Goal: Task Accomplishment & Management: Manage account settings

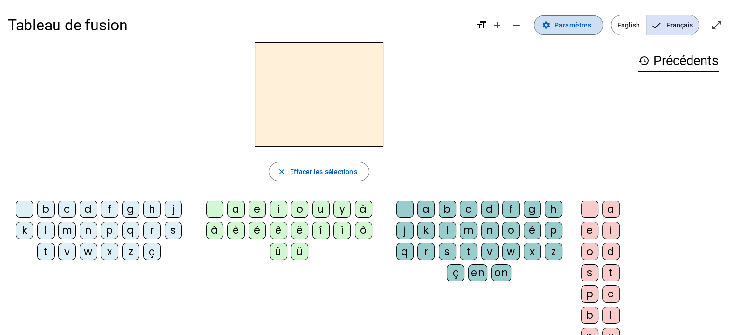
click at [572, 25] on span "Paramètres" at bounding box center [573, 25] width 37 height 12
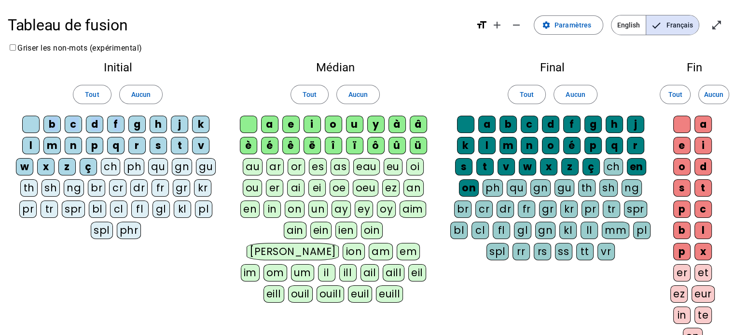
drag, startPoint x: 134, startPoint y: 125, endPoint x: 187, endPoint y: 83, distance: 67.6
click at [187, 83] on div "Initial Tout Aucun b c d f g h j k l m n p q r s t v w x z ç ch ph qu gn gu th …" at bounding box center [118, 152] width 220 height 197
click at [189, 83] on div "Tout Aucun" at bounding box center [117, 94] width 205 height 27
click at [569, 26] on span "Paramètres" at bounding box center [573, 25] width 37 height 12
click at [665, 25] on span "Français" at bounding box center [672, 24] width 53 height 19
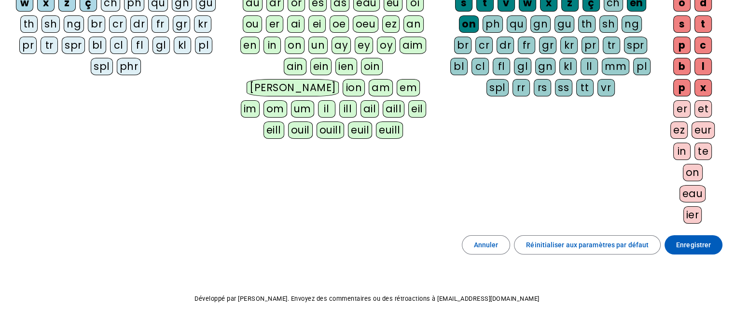
scroll to position [171, 0]
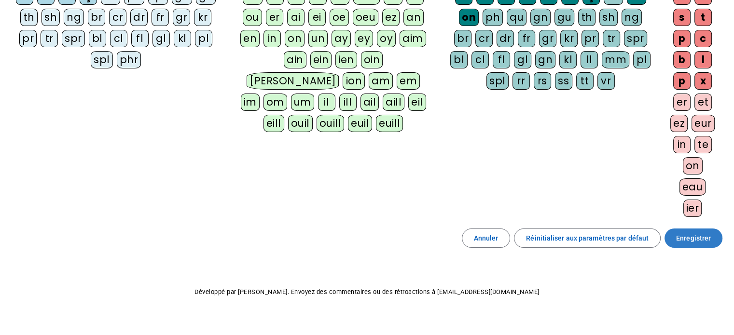
click at [687, 235] on span "Enregistrer" at bounding box center [693, 239] width 35 height 12
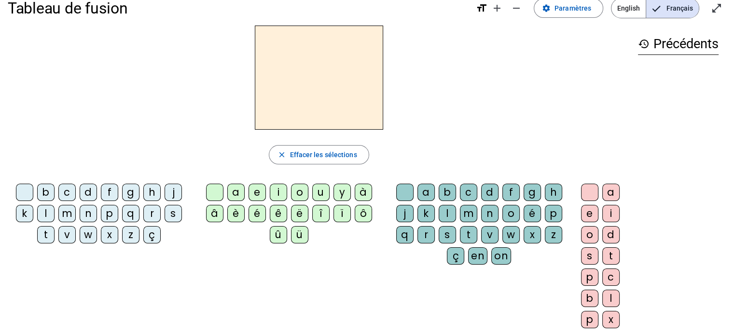
scroll to position [13, 0]
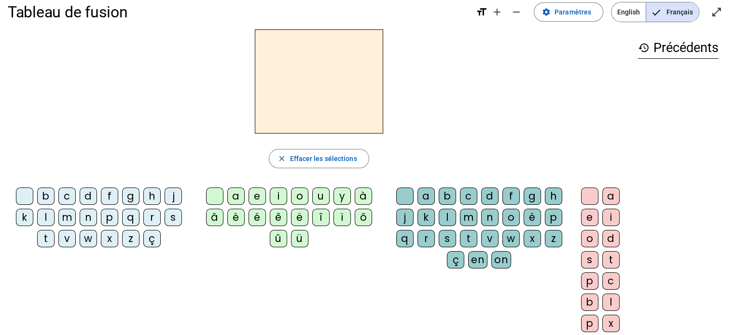
click at [69, 217] on div "m" at bounding box center [66, 217] width 17 height 17
click at [261, 217] on div "é" at bounding box center [257, 217] width 17 height 17
click at [402, 218] on div "j" at bounding box center [404, 217] width 17 height 17
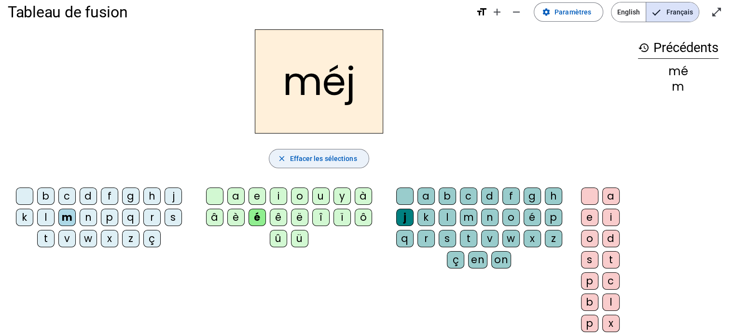
click at [330, 154] on span "Effacer les sélections" at bounding box center [323, 159] width 67 height 12
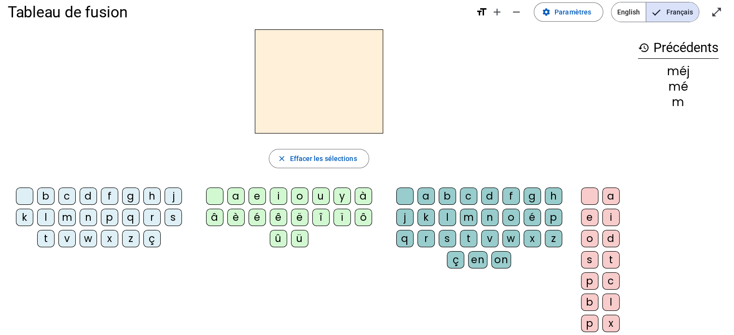
click at [298, 215] on div "ë" at bounding box center [299, 217] width 17 height 17
click at [406, 238] on div "q" at bounding box center [404, 238] width 17 height 17
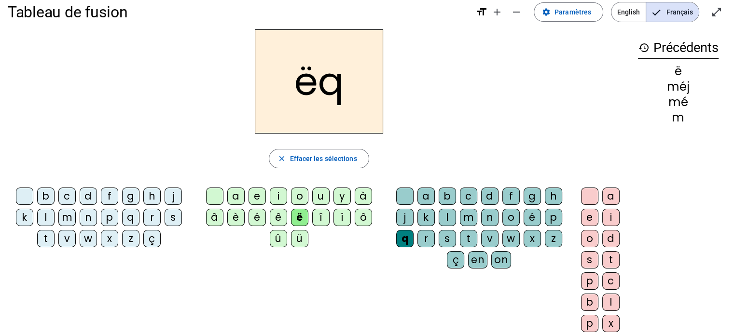
click at [151, 224] on div "r" at bounding box center [151, 217] width 17 height 17
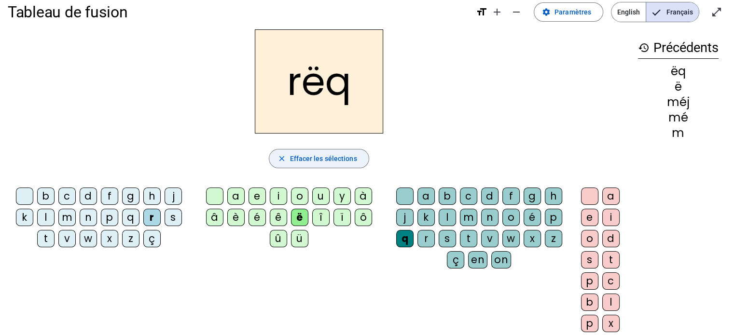
click at [317, 162] on span "Effacer les sélections" at bounding box center [323, 159] width 67 height 12
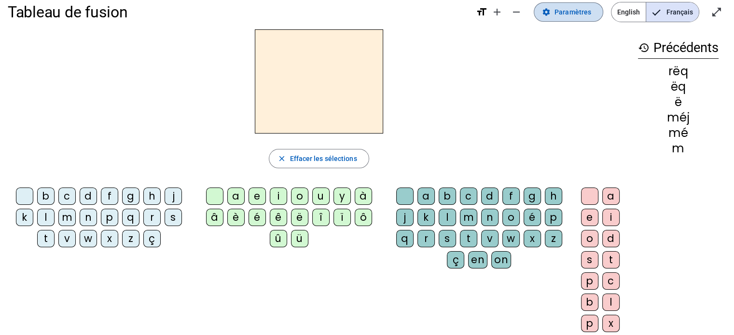
click at [571, 14] on span "Paramètres" at bounding box center [573, 12] width 37 height 12
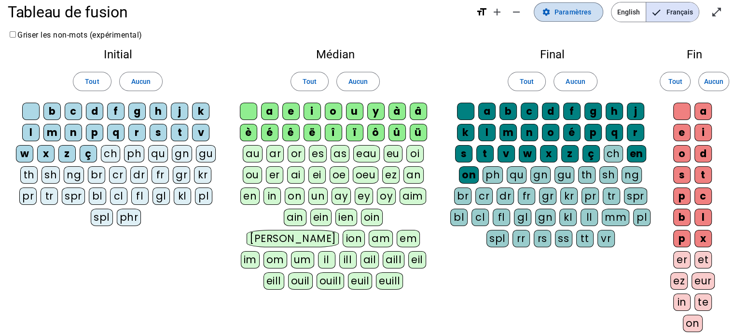
click at [560, 11] on span "Paramètres" at bounding box center [573, 12] width 37 height 12
click at [273, 109] on div "a" at bounding box center [269, 111] width 17 height 17
click at [275, 154] on div "ar" at bounding box center [274, 153] width 17 height 17
click at [295, 154] on div "or" at bounding box center [296, 153] width 17 height 17
click at [316, 154] on div "es" at bounding box center [318, 153] width 18 height 17
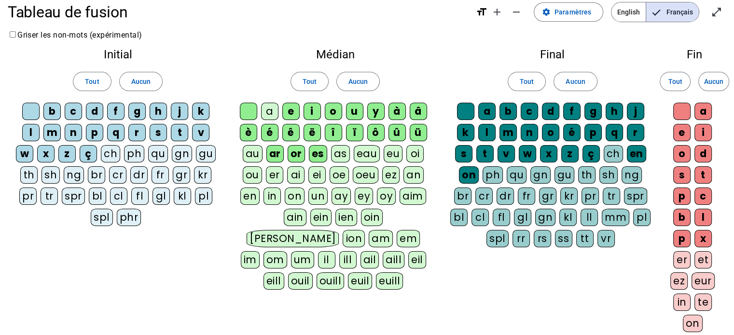
click at [112, 154] on div "ch" at bounding box center [110, 153] width 19 height 17
click at [141, 152] on div "ph" at bounding box center [134, 153] width 20 height 17
click at [161, 153] on div "qu" at bounding box center [158, 153] width 20 height 17
click at [183, 154] on div "gn" at bounding box center [182, 153] width 20 height 17
click at [205, 154] on div "gu" at bounding box center [205, 153] width 20 height 17
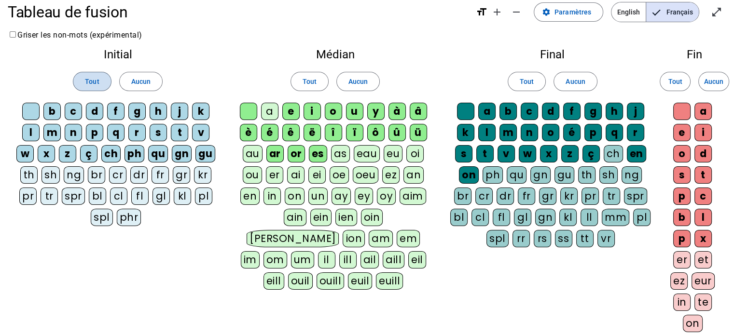
click at [92, 75] on span at bounding box center [91, 81] width 37 height 23
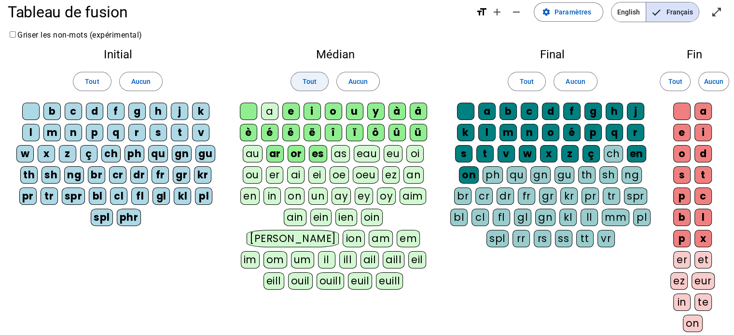
click at [307, 79] on span "Tout" at bounding box center [310, 82] width 14 height 12
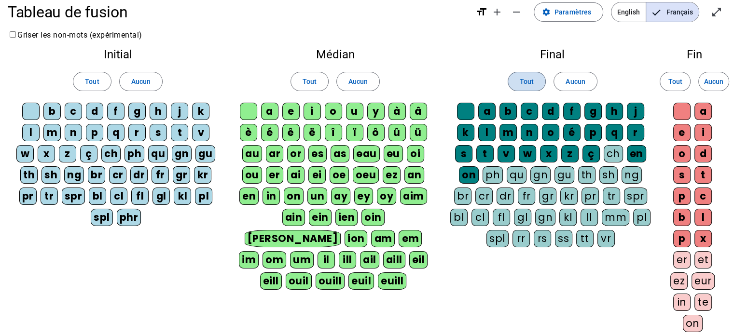
click at [526, 82] on span "Tout" at bounding box center [527, 82] width 14 height 12
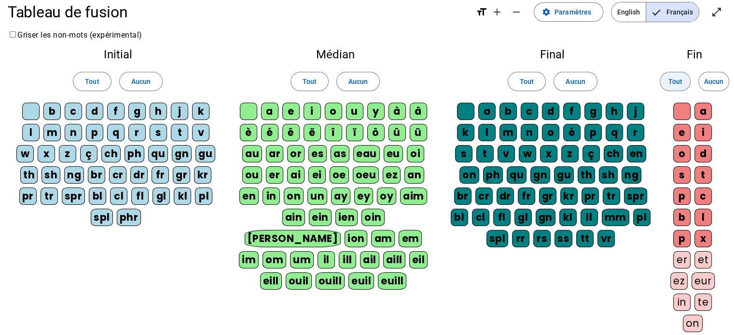
click at [674, 78] on span "Tout" at bounding box center [675, 82] width 14 height 12
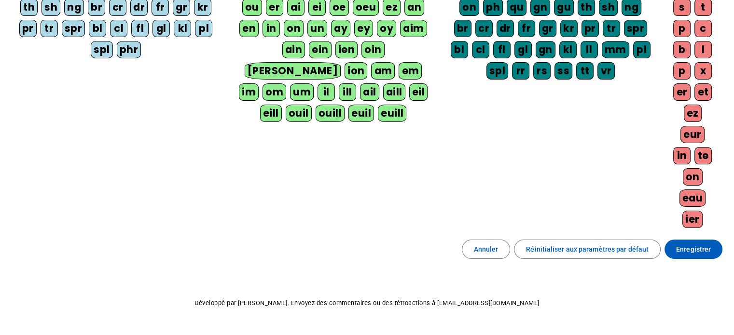
scroll to position [183, 0]
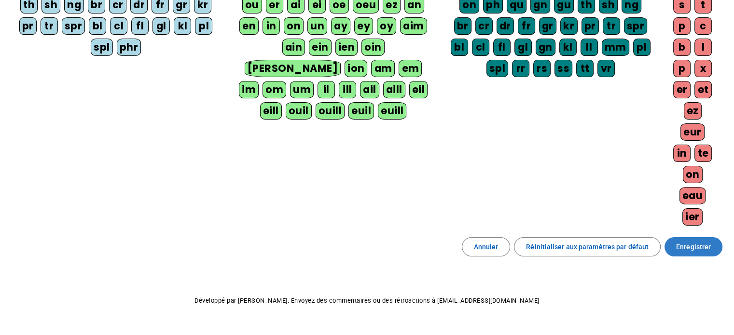
click at [695, 241] on span "Enregistrer" at bounding box center [693, 247] width 35 height 12
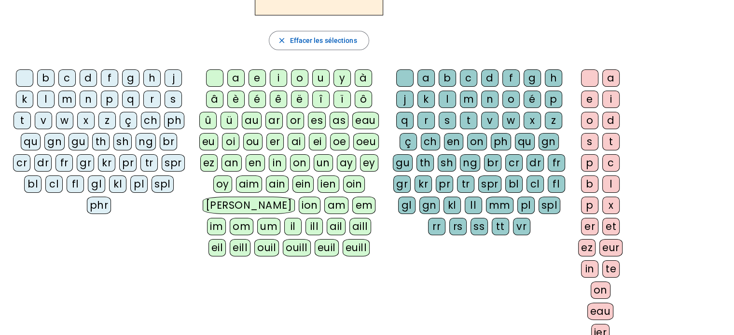
scroll to position [131, 0]
click at [302, 40] on span "Effacer les sélections" at bounding box center [323, 41] width 67 height 12
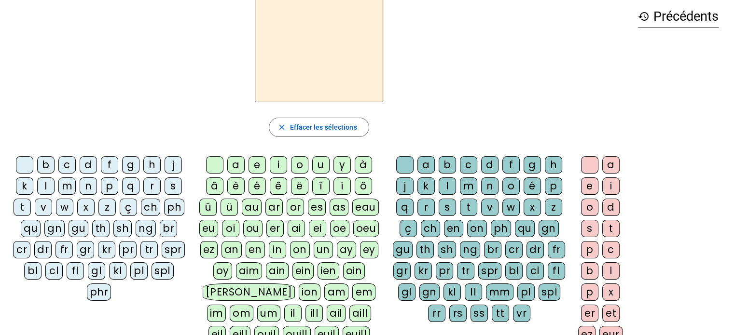
scroll to position [28, 0]
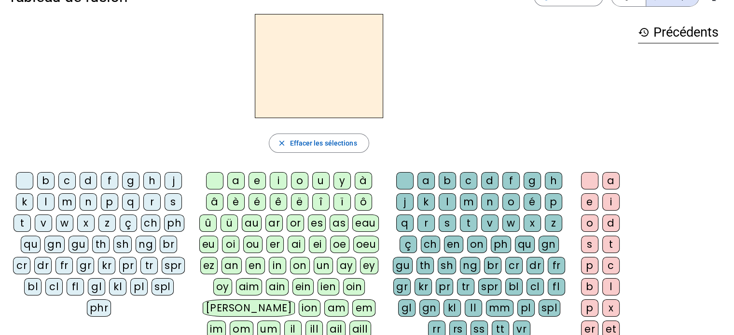
click at [660, 34] on h3 "history Précédents" at bounding box center [678, 33] width 81 height 22
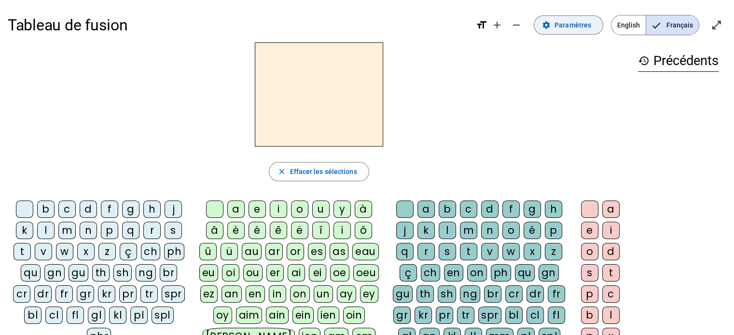
click at [573, 24] on span "Paramètres" at bounding box center [573, 25] width 37 height 12
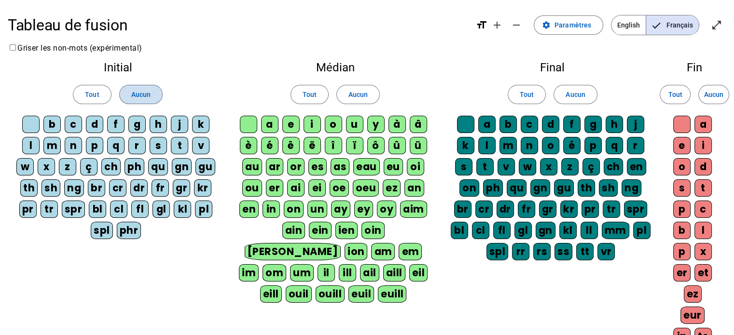
click at [143, 93] on span "Aucun" at bounding box center [140, 95] width 19 height 12
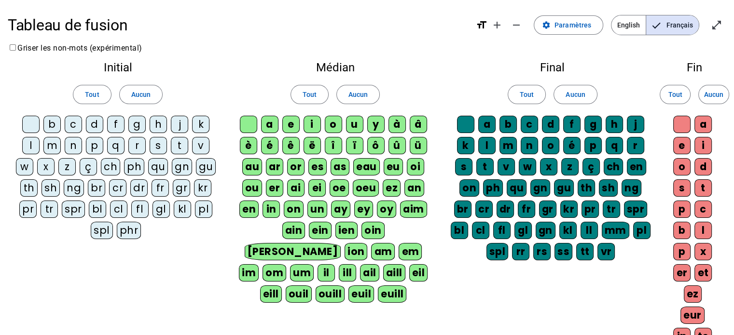
click at [53, 124] on div "b" at bounding box center [51, 124] width 17 height 17
click at [73, 123] on div "c" at bounding box center [73, 124] width 17 height 17
click at [93, 123] on div "d" at bounding box center [94, 124] width 17 height 17
click at [113, 123] on div "f" at bounding box center [115, 124] width 17 height 17
click at [137, 123] on div "g" at bounding box center [136, 124] width 17 height 17
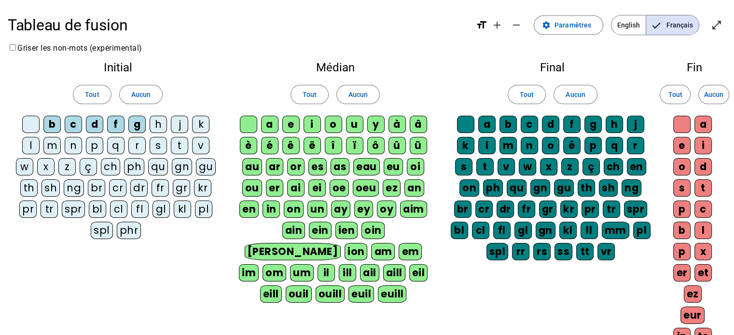
click at [153, 123] on div "h" at bounding box center [158, 124] width 17 height 17
click at [178, 122] on div "j" at bounding box center [179, 124] width 17 height 17
click at [200, 121] on div "k" at bounding box center [200, 124] width 17 height 17
click at [199, 143] on div "v" at bounding box center [200, 145] width 17 height 17
click at [176, 144] on div "t" at bounding box center [179, 145] width 17 height 17
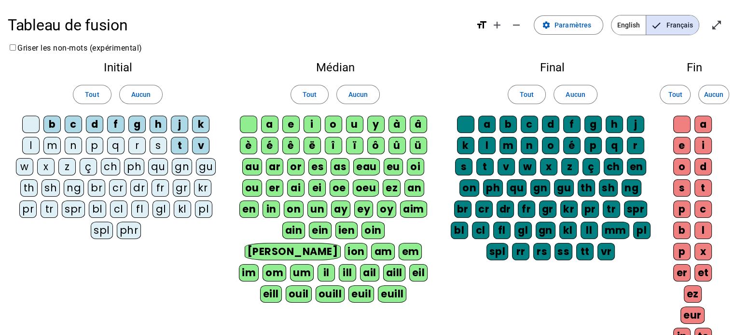
click at [153, 144] on div "s" at bounding box center [158, 145] width 17 height 17
click at [138, 146] on div "r" at bounding box center [136, 145] width 17 height 17
click at [114, 144] on div "q" at bounding box center [115, 145] width 17 height 17
click at [97, 143] on div "p" at bounding box center [94, 145] width 17 height 17
click at [67, 144] on div "n" at bounding box center [73, 145] width 17 height 17
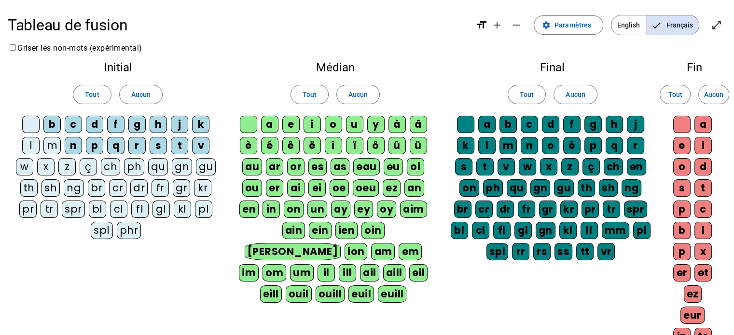
click at [52, 144] on div "m" at bounding box center [51, 145] width 17 height 17
click at [29, 141] on div "l" at bounding box center [30, 145] width 17 height 17
click at [26, 162] on div "w" at bounding box center [24, 166] width 17 height 17
click at [48, 162] on div "x" at bounding box center [45, 166] width 17 height 17
click at [68, 162] on div "z" at bounding box center [66, 166] width 17 height 17
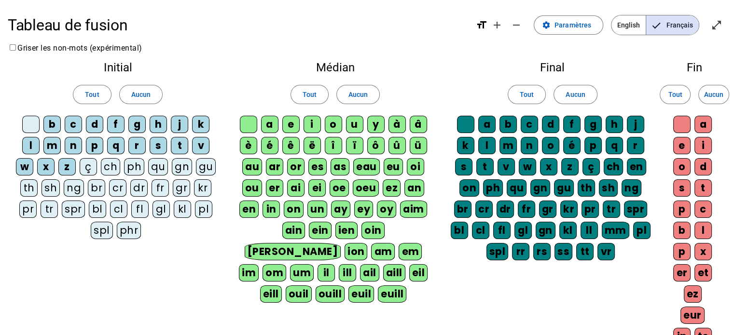
click at [91, 167] on div "ç" at bounding box center [88, 166] width 17 height 17
click at [160, 163] on div "qu" at bounding box center [158, 166] width 20 height 17
click at [357, 92] on span "Aucun" at bounding box center [357, 95] width 19 height 12
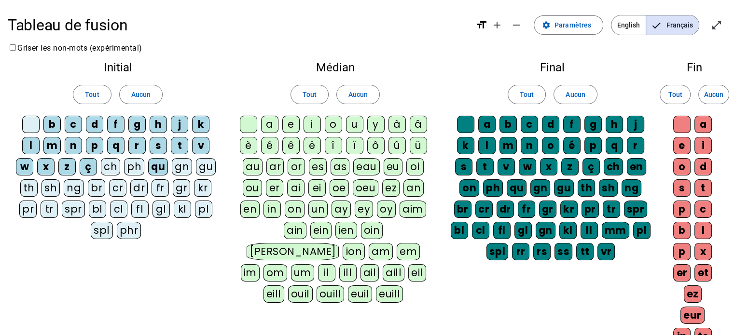
click at [269, 121] on div "a" at bounding box center [269, 124] width 17 height 17
click at [289, 125] on div "e" at bounding box center [290, 124] width 17 height 17
click at [308, 125] on div "i" at bounding box center [312, 124] width 17 height 17
click at [332, 122] on div "o" at bounding box center [333, 124] width 17 height 17
click at [348, 122] on div "u" at bounding box center [354, 124] width 17 height 17
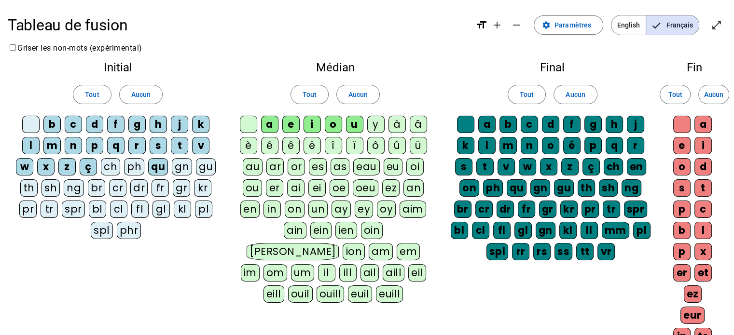
click at [367, 123] on div "y" at bounding box center [375, 124] width 17 height 17
click at [251, 144] on div "è" at bounding box center [248, 145] width 17 height 17
click at [271, 144] on div "é" at bounding box center [269, 145] width 17 height 17
click at [288, 144] on div "ê" at bounding box center [290, 145] width 17 height 17
click at [311, 144] on div "ë" at bounding box center [312, 145] width 17 height 17
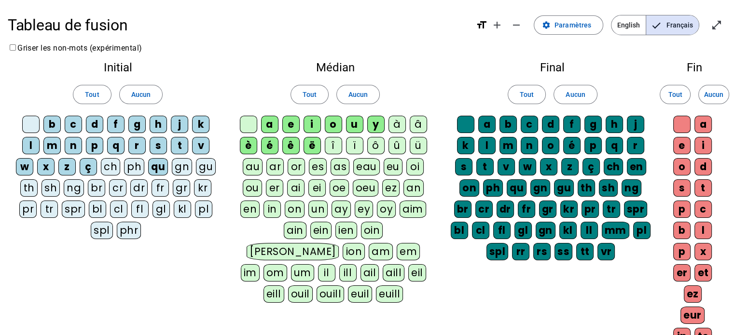
click at [318, 164] on div "es" at bounding box center [318, 166] width 18 height 17
click at [252, 188] on div "ou" at bounding box center [252, 188] width 19 height 17
click at [275, 185] on div "er" at bounding box center [274, 188] width 17 height 17
click at [300, 187] on div "ai" at bounding box center [295, 188] width 17 height 17
click at [317, 187] on div "ei" at bounding box center [316, 188] width 17 height 17
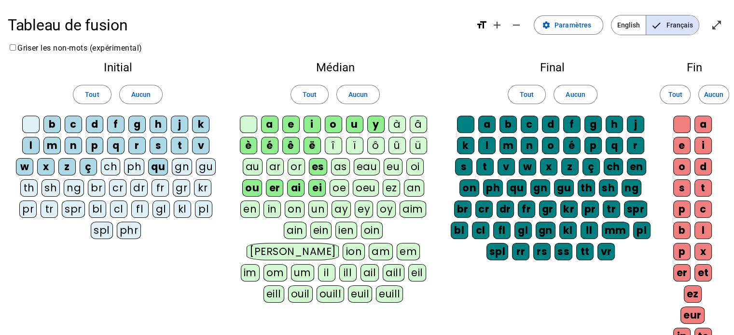
click at [387, 186] on div "ez" at bounding box center [391, 188] width 17 height 17
click at [564, 90] on span at bounding box center [575, 94] width 42 height 23
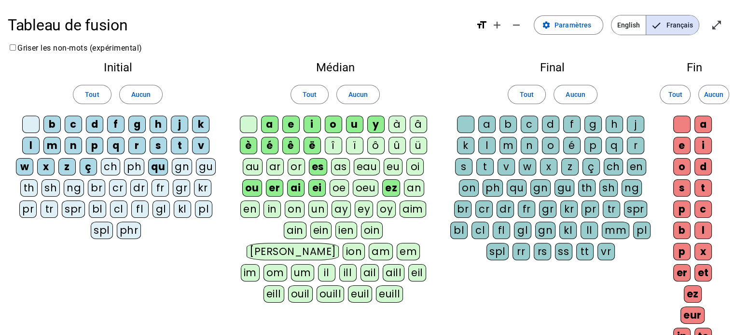
click at [489, 122] on div "a" at bounding box center [486, 124] width 17 height 17
click at [508, 123] on div "b" at bounding box center [508, 124] width 17 height 17
click at [526, 123] on div "c" at bounding box center [529, 124] width 17 height 17
click at [548, 121] on div "d" at bounding box center [550, 124] width 17 height 17
click at [571, 124] on div "f" at bounding box center [571, 124] width 17 height 17
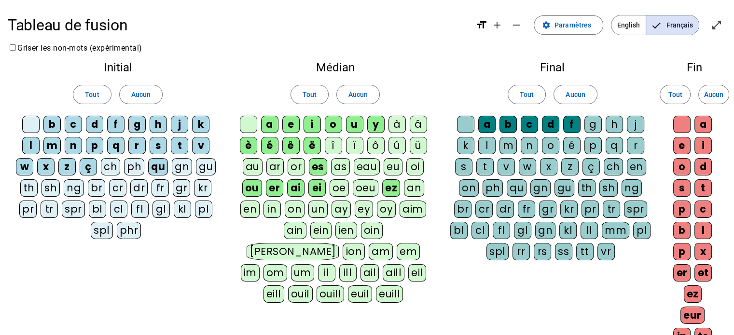
click at [590, 124] on div "g" at bounding box center [592, 124] width 17 height 17
click at [616, 121] on div "h" at bounding box center [614, 124] width 17 height 17
click at [629, 122] on div "j" at bounding box center [635, 124] width 17 height 17
click at [631, 141] on div "r" at bounding box center [635, 145] width 17 height 17
click at [611, 141] on div "q" at bounding box center [614, 145] width 17 height 17
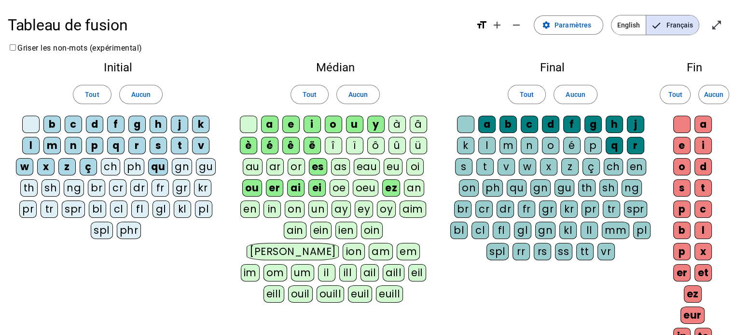
click at [586, 144] on div "p" at bounding box center [592, 145] width 17 height 17
click at [571, 141] on div "é" at bounding box center [571, 145] width 17 height 17
click at [549, 143] on div "o" at bounding box center [550, 145] width 17 height 17
click at [528, 142] on div "n" at bounding box center [529, 145] width 17 height 17
click at [508, 141] on div "m" at bounding box center [508, 145] width 17 height 17
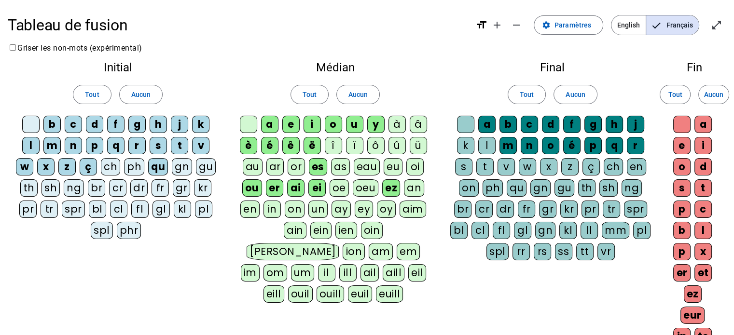
click at [485, 140] on div "l" at bounding box center [486, 145] width 17 height 17
click at [461, 139] on div "k" at bounding box center [465, 145] width 17 height 17
click at [461, 163] on div "s" at bounding box center [463, 166] width 17 height 17
click at [486, 163] on div "t" at bounding box center [484, 166] width 17 height 17
click at [508, 161] on div "v" at bounding box center [506, 166] width 17 height 17
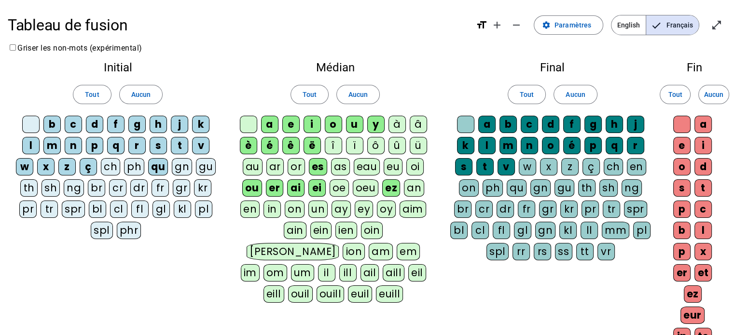
click at [527, 163] on div "w" at bounding box center [527, 166] width 17 height 17
click at [548, 165] on div "x" at bounding box center [548, 166] width 17 height 17
click at [567, 165] on div "z" at bounding box center [569, 166] width 17 height 17
click at [508, 185] on div "qu" at bounding box center [517, 188] width 20 height 17
click at [589, 166] on div "ç" at bounding box center [591, 166] width 17 height 17
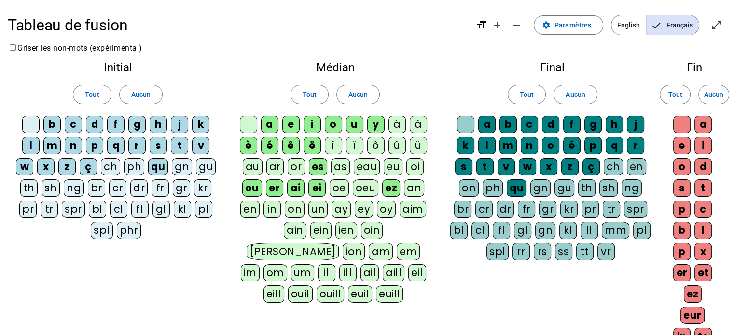
click at [703, 122] on div "a" at bounding box center [703, 124] width 17 height 17
click at [705, 118] on div "a" at bounding box center [703, 124] width 17 height 17
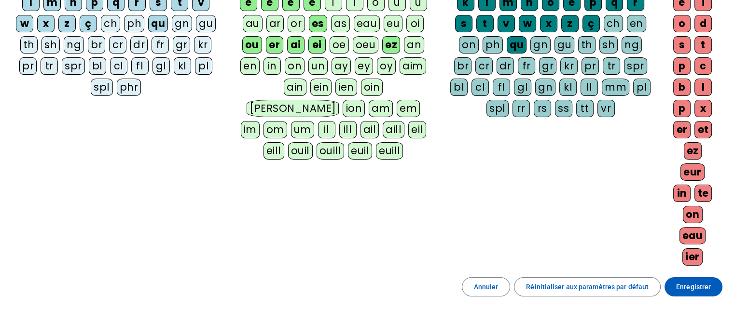
scroll to position [147, 0]
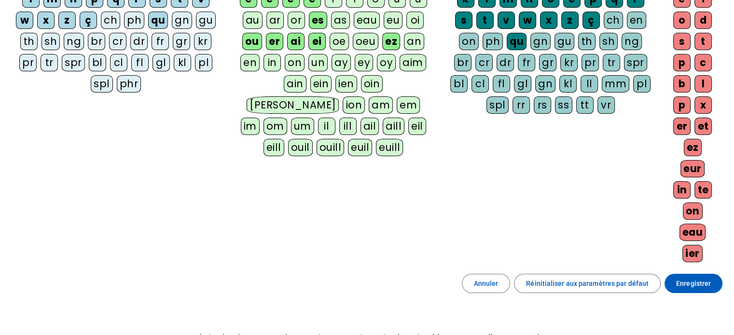
click at [693, 167] on div "eur" at bounding box center [693, 168] width 24 height 17
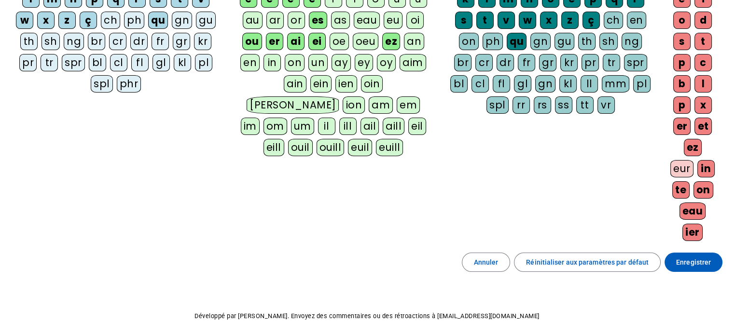
click at [694, 187] on div "on" at bounding box center [704, 189] width 20 height 17
click at [691, 207] on div "eau" at bounding box center [693, 211] width 27 height 17
click at [690, 230] on div "ier" at bounding box center [692, 232] width 20 height 17
click at [697, 167] on div "in" at bounding box center [705, 168] width 17 height 17
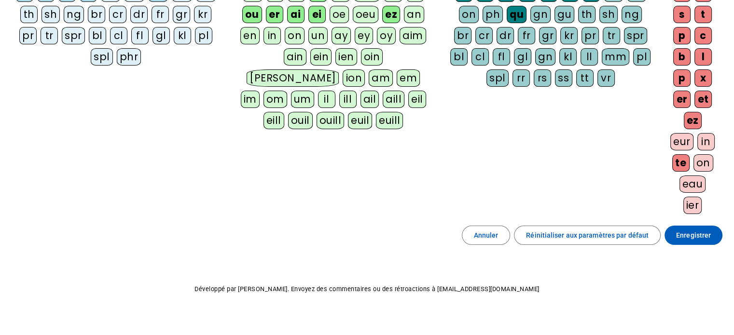
scroll to position [182, 0]
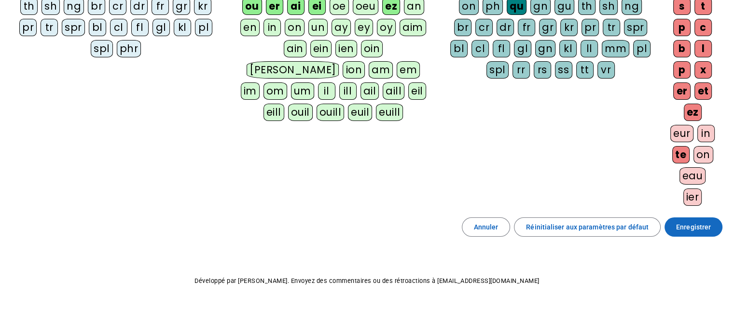
click at [691, 223] on span "Enregistrer" at bounding box center [693, 228] width 35 height 12
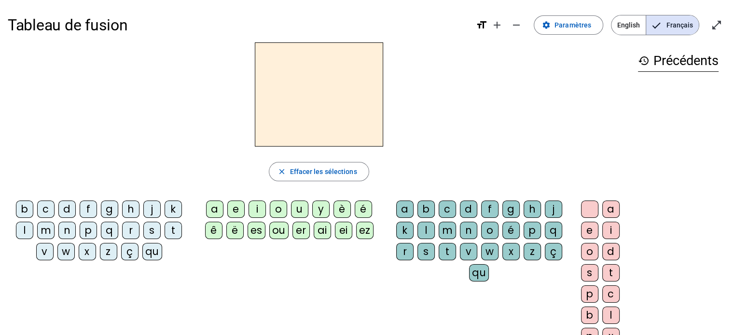
click at [486, 25] on mat-icon "format_size" at bounding box center [482, 25] width 12 height 12
click at [499, 25] on mat-icon "add" at bounding box center [497, 25] width 12 height 12
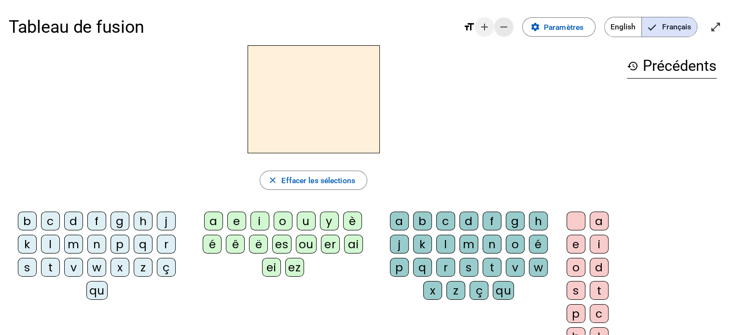
click at [499, 25] on mat-icon "remove" at bounding box center [504, 27] width 12 height 12
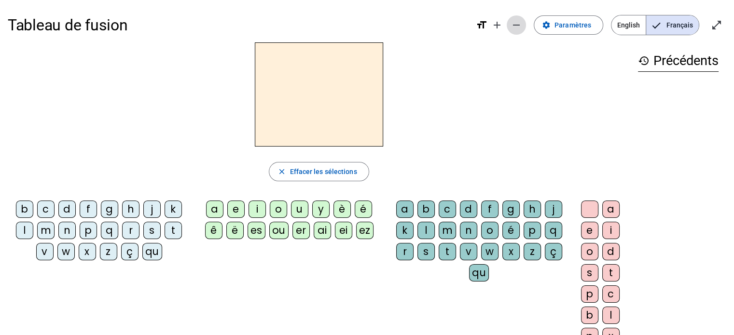
click at [520, 24] on mat-icon "remove" at bounding box center [517, 25] width 12 height 12
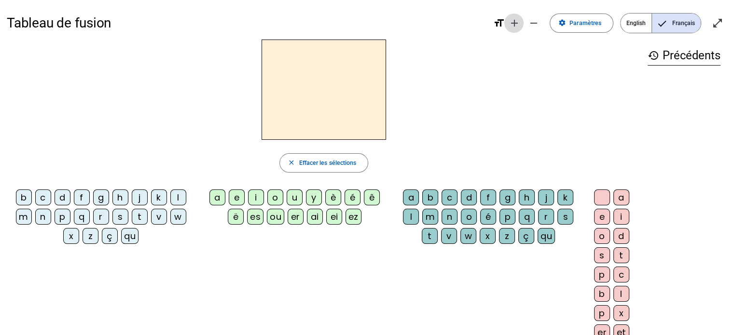
click at [514, 22] on mat-icon "add" at bounding box center [514, 23] width 12 height 12
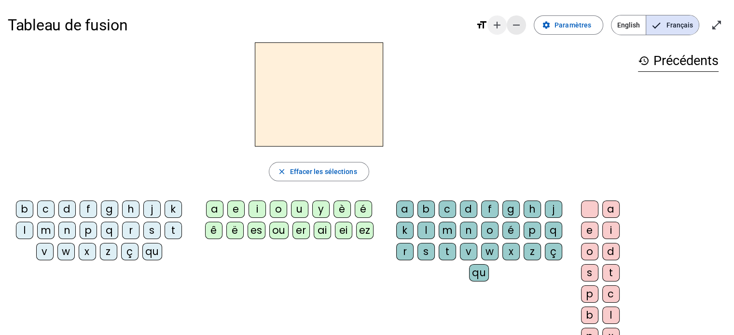
click at [514, 22] on mat-icon "remove" at bounding box center [517, 25] width 12 height 12
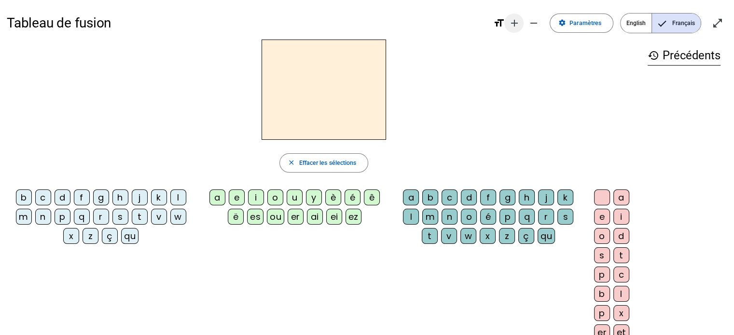
click at [514, 22] on mat-icon "add" at bounding box center [514, 23] width 12 height 12
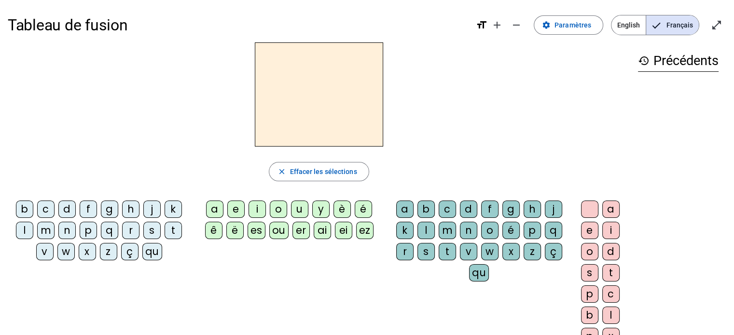
click at [481, 23] on mat-icon "format_size" at bounding box center [482, 25] width 12 height 12
click at [485, 24] on mat-icon "format_size" at bounding box center [482, 25] width 12 height 12
drag, startPoint x: 382, startPoint y: 89, endPoint x: 434, endPoint y: 98, distance: 53.4
click at [434, 98] on div at bounding box center [319, 94] width 623 height 104
click at [87, 228] on div "p" at bounding box center [88, 230] width 17 height 17
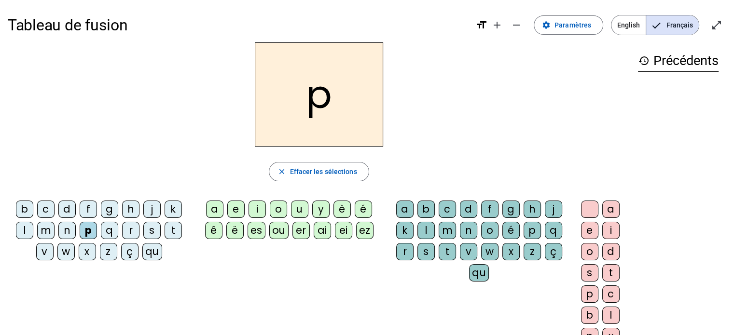
click at [215, 209] on div "a" at bounding box center [214, 209] width 17 height 17
click at [123, 232] on div "r" at bounding box center [130, 230] width 17 height 17
click at [219, 208] on div "a" at bounding box center [214, 209] width 17 height 17
click at [211, 207] on div "a" at bounding box center [214, 209] width 17 height 17
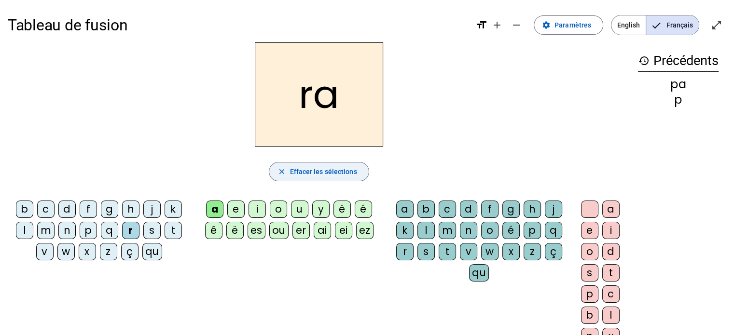
click at [324, 172] on span "Effacer les sélections" at bounding box center [323, 172] width 67 height 12
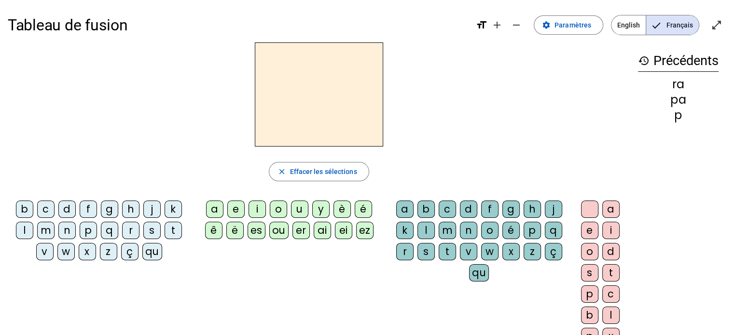
click at [85, 229] on div "p" at bounding box center [88, 230] width 17 height 17
click at [214, 208] on div "a" at bounding box center [214, 209] width 17 height 17
click at [127, 231] on div "r" at bounding box center [130, 230] width 17 height 17
click at [501, 24] on mat-icon "add" at bounding box center [497, 25] width 12 height 12
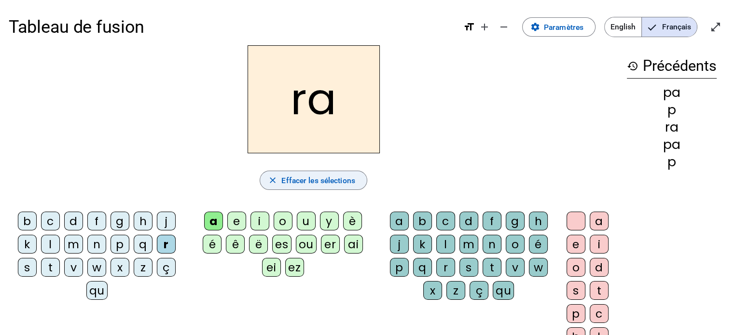
click at [327, 178] on span "Effacer les sélections" at bounding box center [317, 180] width 73 height 13
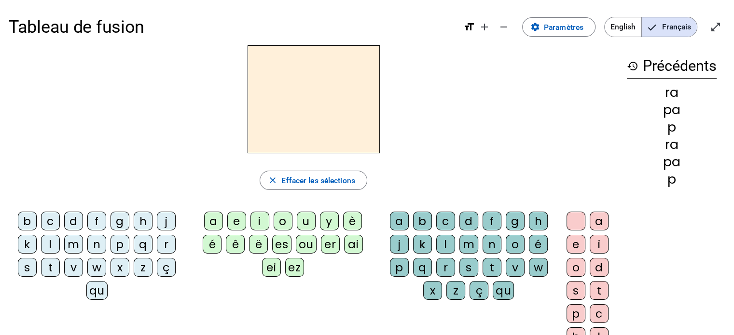
click at [117, 247] on div "p" at bounding box center [120, 244] width 19 height 19
click at [214, 220] on div "a" at bounding box center [213, 221] width 19 height 19
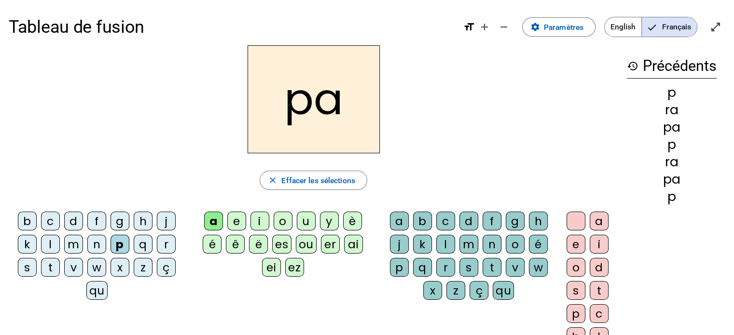
click at [445, 267] on div "r" at bounding box center [445, 267] width 19 height 19
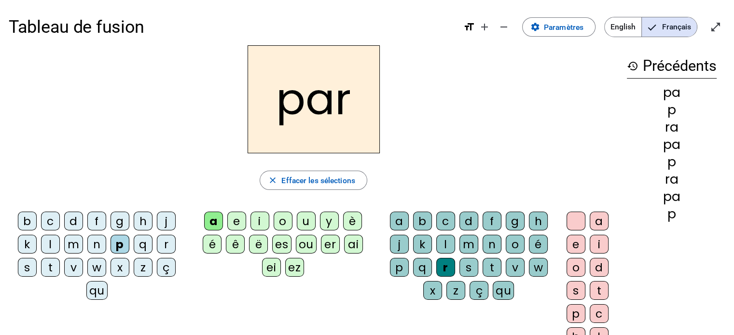
click at [598, 218] on div "a" at bounding box center [599, 221] width 19 height 19
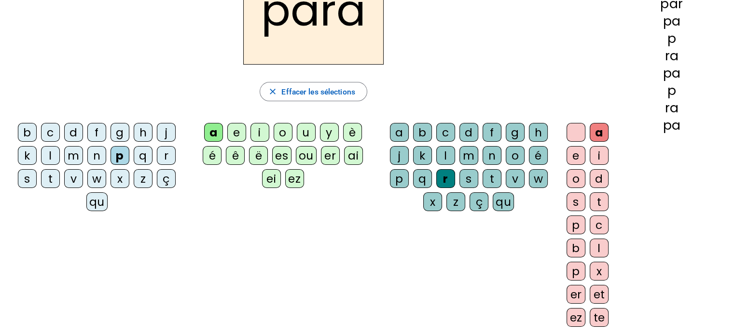
scroll to position [87, 0]
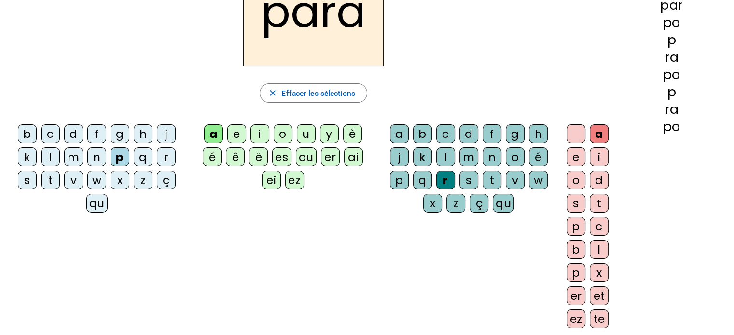
click at [571, 225] on div "p" at bounding box center [576, 226] width 19 height 19
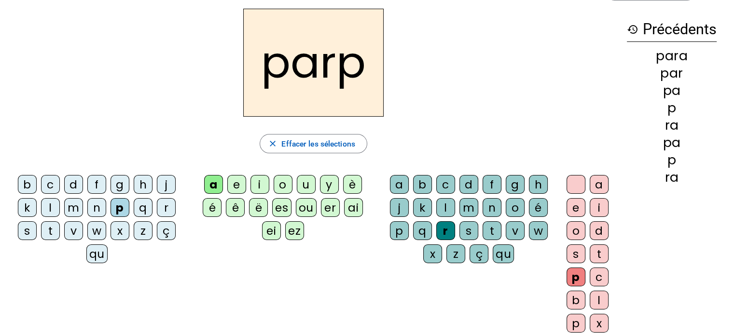
scroll to position [35, 0]
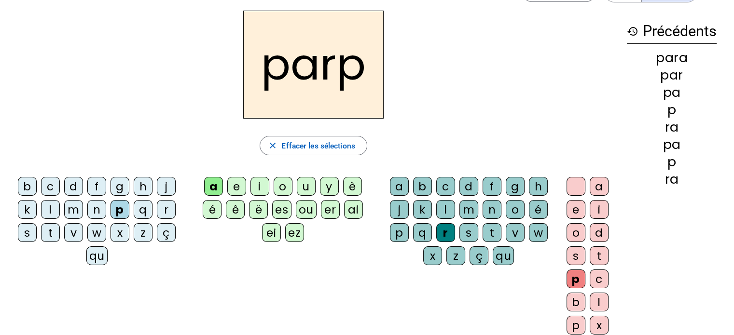
click at [398, 184] on div "a" at bounding box center [399, 186] width 19 height 19
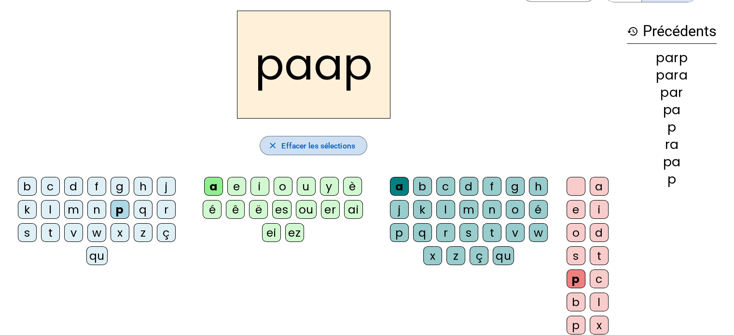
click at [316, 147] on span "Effacer les sélections" at bounding box center [317, 145] width 73 height 13
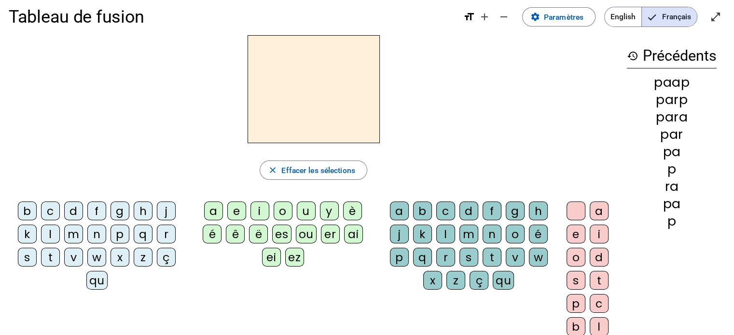
scroll to position [0, 0]
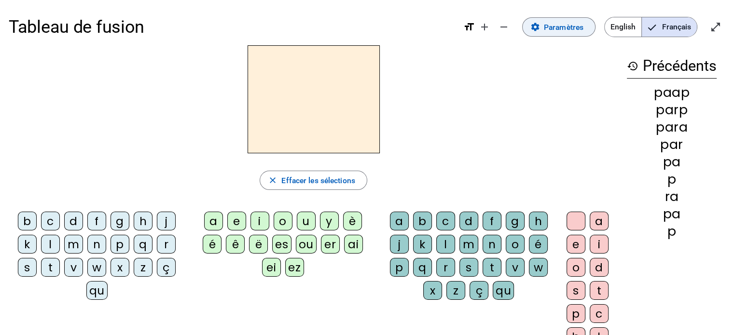
click at [569, 27] on span "Paramètres" at bounding box center [564, 27] width 40 height 13
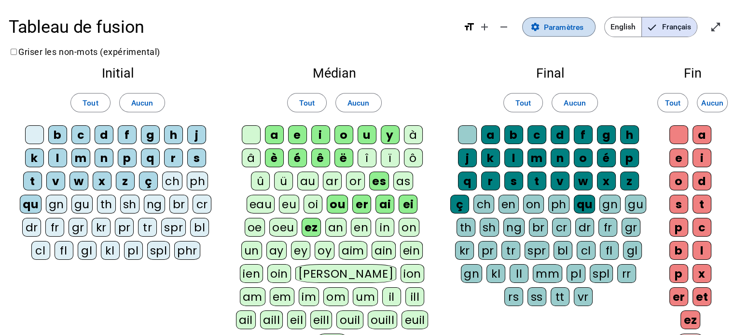
click at [550, 26] on span "Paramètres" at bounding box center [564, 27] width 40 height 13
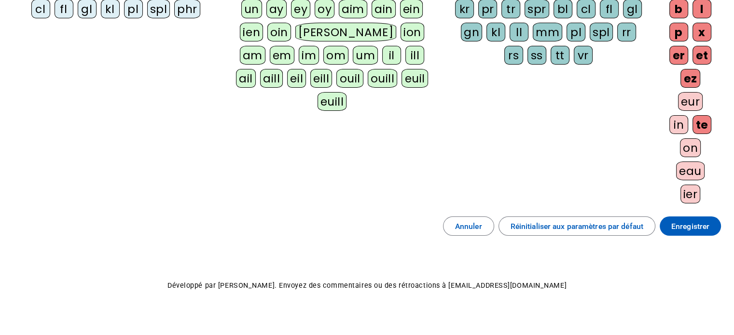
scroll to position [240, 0]
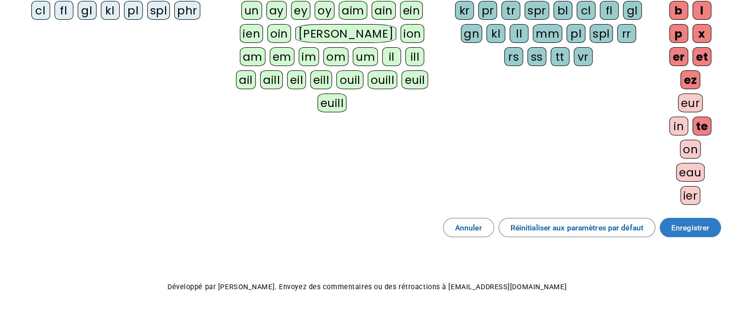
click at [678, 223] on span "Enregistrer" at bounding box center [690, 228] width 38 height 13
